Goal: Transaction & Acquisition: Register for event/course

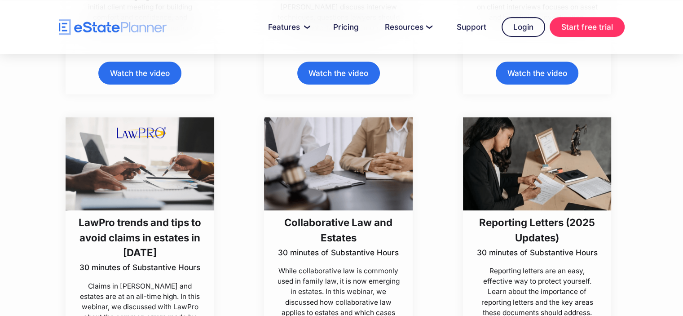
scroll to position [473, 0]
